Goal: Find specific page/section: Find specific page/section

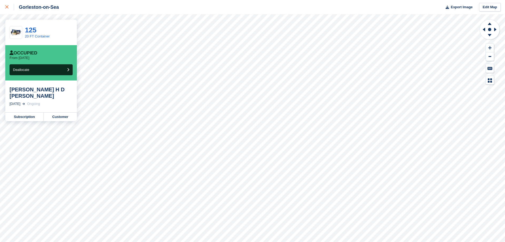
click at [5, 8] on link at bounding box center [7, 7] width 14 height 14
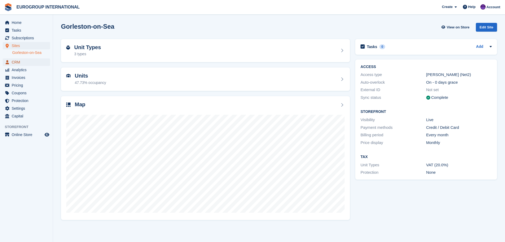
click at [21, 60] on span "CRM" at bounding box center [28, 61] width 32 height 7
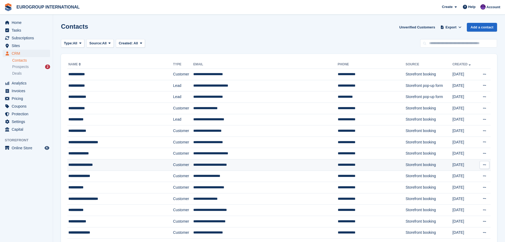
click at [121, 165] on div "**********" at bounding box center [109, 165] width 83 height 6
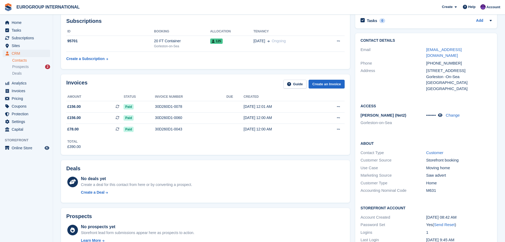
scroll to position [53, 0]
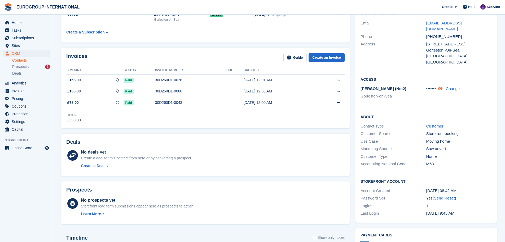
click at [443, 86] on icon at bounding box center [440, 88] width 5 height 4
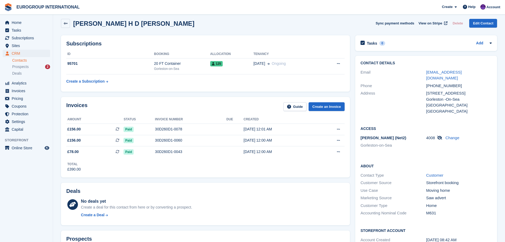
scroll to position [0, 0]
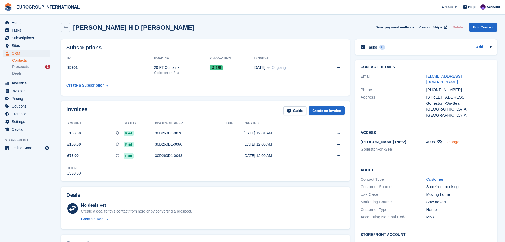
click at [454, 139] on link "Change" at bounding box center [453, 141] width 14 height 5
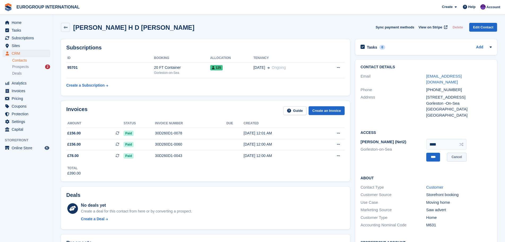
click at [464, 153] on link "Cancel" at bounding box center [456, 157] width 19 height 9
